Goal: Task Accomplishment & Management: Manage account settings

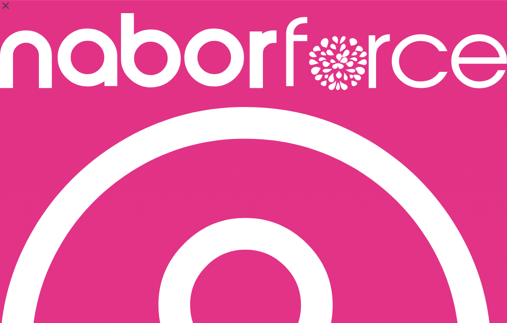
select select "*"
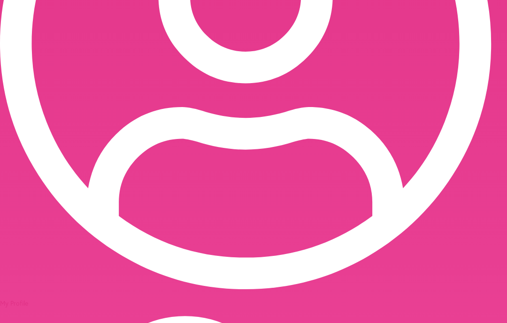
scroll to position [312, 0]
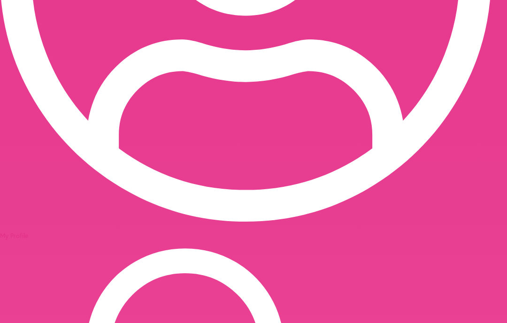
scroll to position [386, 0]
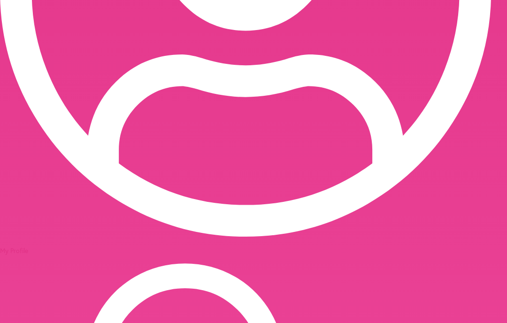
scroll to position [361, 0]
